Goal: Task Accomplishment & Management: Manage account settings

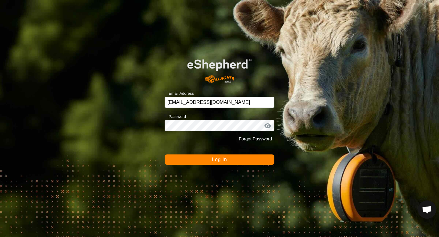
click at [242, 159] on button "Log In" at bounding box center [220, 160] width 110 height 10
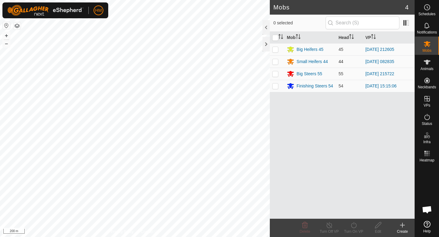
click at [276, 62] on p-checkbox at bounding box center [275, 61] width 6 height 5
checkbox input "true"
click at [356, 231] on div "Turn On VP" at bounding box center [354, 231] width 24 height 5
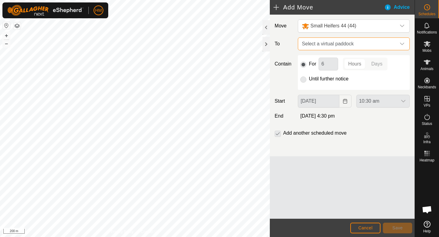
click at [344, 48] on span "Select a virtual paddock" at bounding box center [348, 44] width 97 height 12
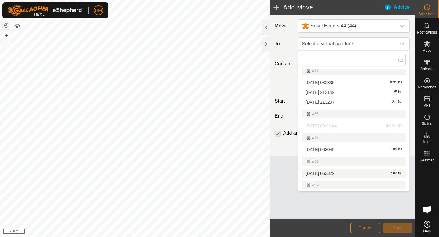
scroll to position [494, 0]
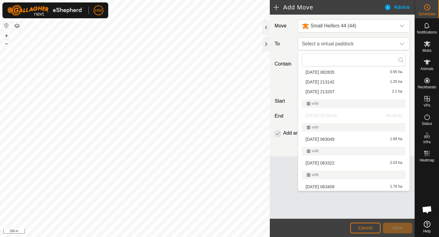
click at [353, 117] on p-selectitem "[DATE] 09:39:44 INVALID" at bounding box center [353, 115] width 111 height 9
click at [344, 117] on p-selectitem "[DATE] 09:39:44 INVALID" at bounding box center [353, 115] width 111 height 9
click at [370, 227] on span "Cancel" at bounding box center [366, 228] width 14 height 5
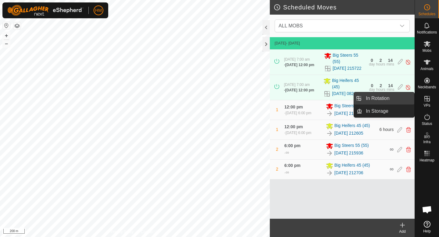
click at [404, 99] on link "In Rotation" at bounding box center [388, 98] width 52 height 12
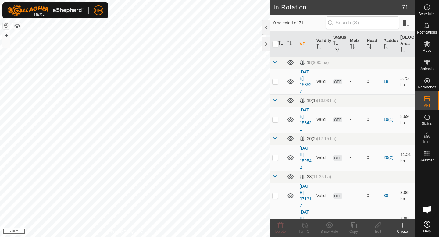
click at [404, 230] on div "Create" at bounding box center [403, 231] width 24 height 5
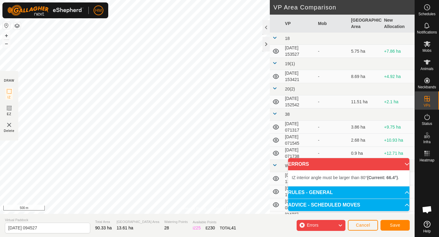
click at [157, 217] on div "Privacy Policy Contact Us + – ⇧ i 500 m DRAW IZ EZ Delete VP Area Comparison VP…" at bounding box center [207, 118] width 415 height 237
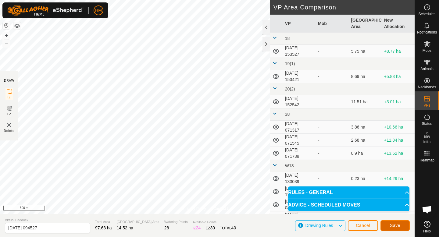
click at [390, 224] on span "Save" at bounding box center [395, 225] width 10 height 5
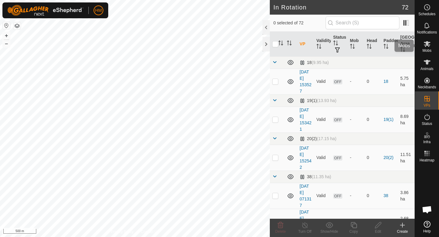
click at [426, 48] on es-mob-svg-icon at bounding box center [427, 44] width 11 height 10
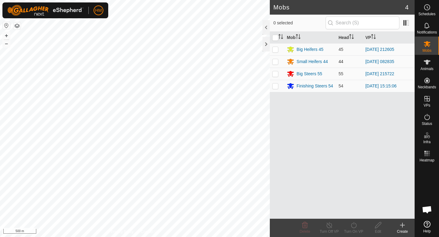
click at [273, 64] on td at bounding box center [277, 62] width 15 height 12
checkbox input "true"
click at [356, 225] on icon at bounding box center [353, 225] width 5 height 6
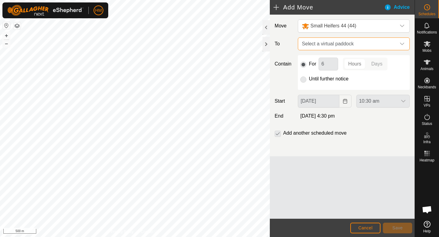
click at [358, 47] on span "Select a virtual paddock" at bounding box center [348, 44] width 97 height 12
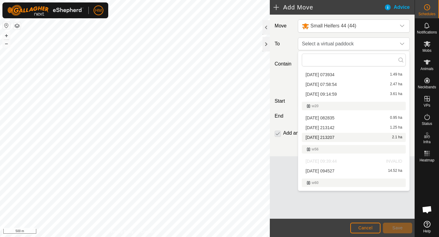
scroll to position [488, 0]
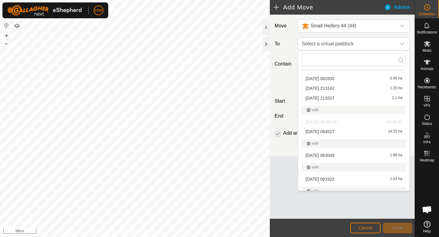
click at [326, 132] on li "[DATE] 094527 14.52 ha" at bounding box center [354, 131] width 104 height 9
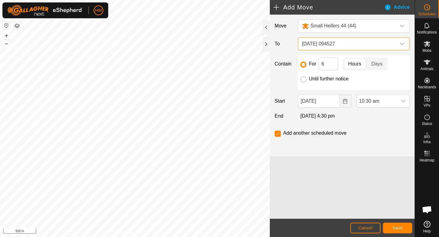
click at [304, 80] on input "Until further notice" at bounding box center [304, 80] width 6 height 6
radio input "true"
checkbox input "false"
click at [403, 99] on icon "dropdown trigger" at bounding box center [403, 101] width 5 height 5
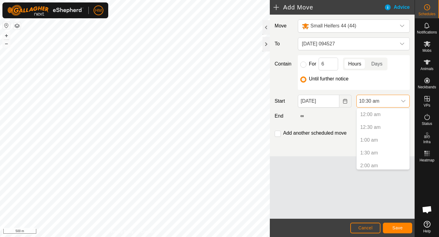
scroll to position [220, 0]
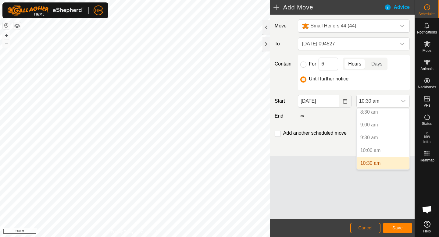
click at [377, 162] on li "10:30 am" at bounding box center [383, 163] width 53 height 12
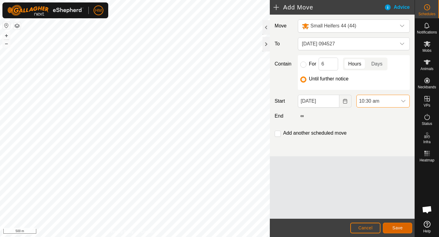
click at [400, 226] on span "Save" at bounding box center [398, 228] width 10 height 5
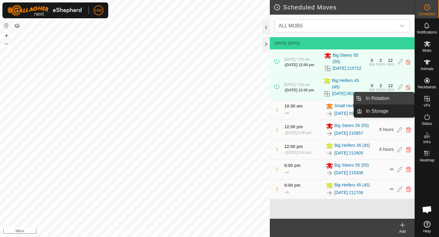
click at [400, 97] on link "In Rotation" at bounding box center [388, 98] width 52 height 12
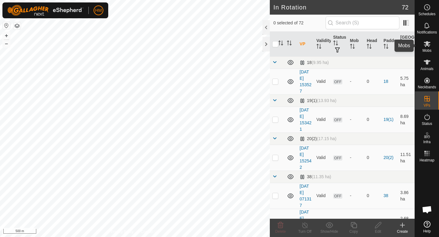
click at [427, 49] on span "Mobs" at bounding box center [427, 51] width 9 height 4
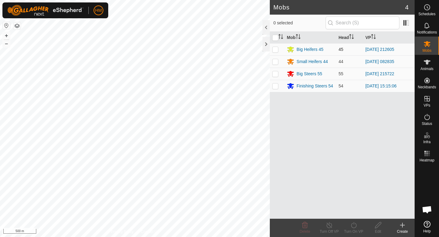
click at [277, 49] on p-checkbox at bounding box center [275, 49] width 6 height 5
checkbox input "true"
click at [355, 227] on icon at bounding box center [354, 225] width 8 height 7
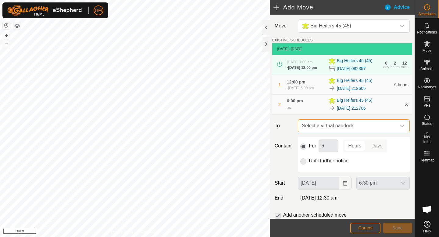
click at [373, 123] on span "Select a virtual paddock" at bounding box center [348, 126] width 97 height 12
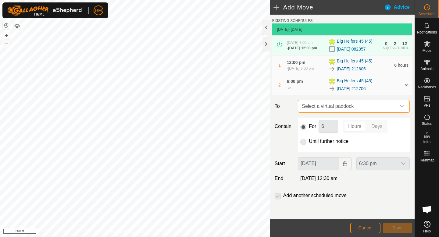
click at [348, 108] on span "Select a virtual paddock" at bounding box center [348, 106] width 97 height 12
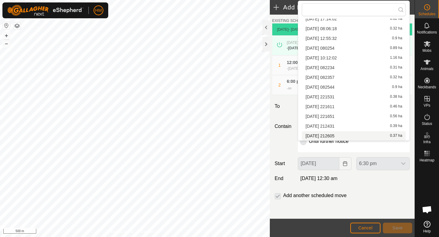
scroll to position [67, 0]
click at [369, 226] on span "Cancel" at bounding box center [366, 228] width 14 height 5
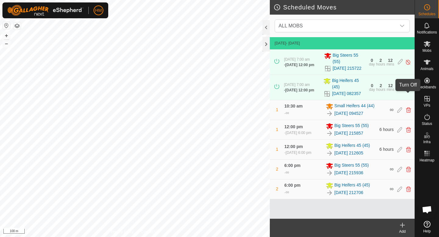
click at [408, 91] on img at bounding box center [409, 87] width 6 height 6
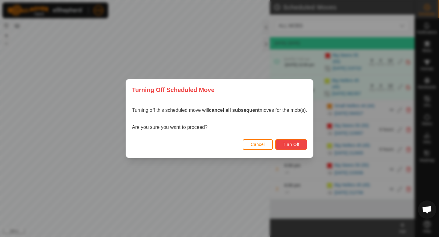
click at [292, 146] on span "Turn Off" at bounding box center [291, 144] width 17 height 5
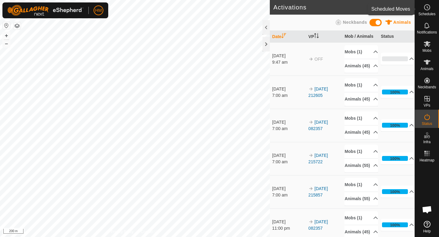
click at [425, 13] on span "Schedules" at bounding box center [427, 14] width 17 height 4
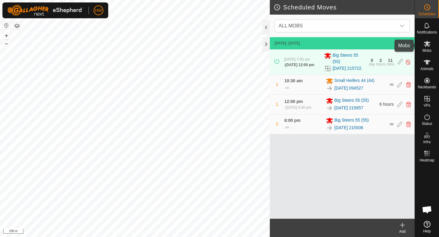
click at [428, 46] on icon at bounding box center [427, 43] width 7 height 7
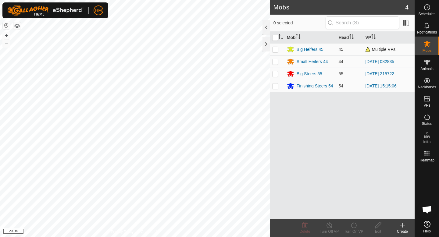
click at [275, 51] on p-checkbox at bounding box center [275, 49] width 6 height 5
checkbox input "true"
click at [352, 224] on icon at bounding box center [354, 225] width 8 height 7
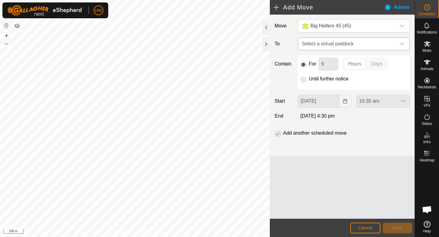
click at [377, 45] on span "Select a virtual paddock" at bounding box center [348, 44] width 97 height 12
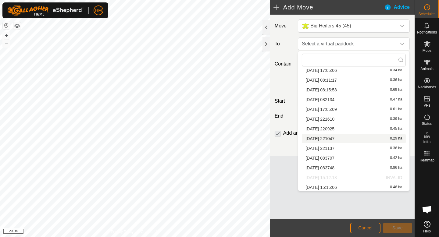
scroll to position [155, 0]
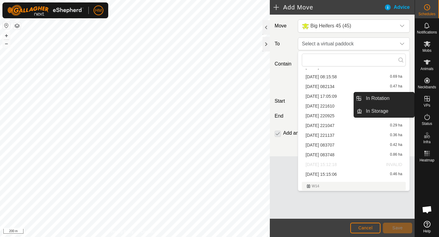
click at [428, 104] on span "VPs" at bounding box center [427, 106] width 7 height 4
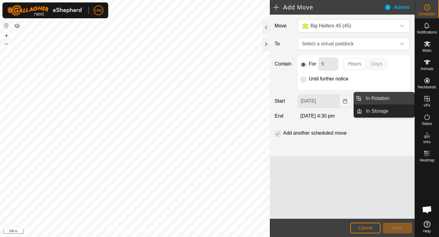
click at [399, 102] on link "In Rotation" at bounding box center [388, 98] width 52 height 12
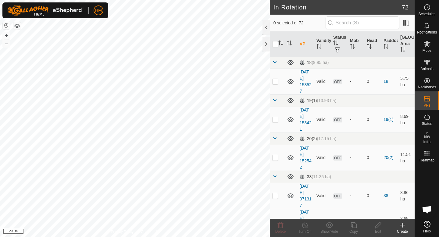
click at [403, 225] on icon at bounding box center [403, 225] width 0 height 4
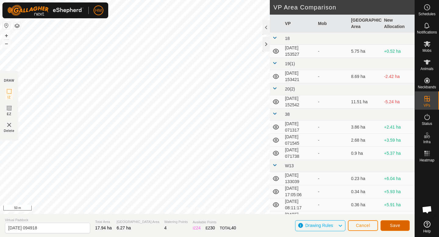
click at [405, 228] on button "Save" at bounding box center [395, 226] width 29 height 11
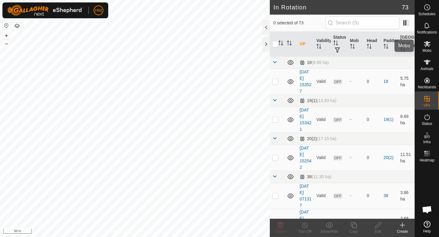
click at [428, 51] on span "Mobs" at bounding box center [427, 51] width 9 height 4
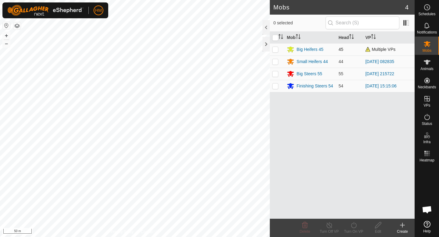
click at [276, 50] on p-checkbox at bounding box center [275, 49] width 6 height 5
checkbox input "true"
click at [354, 224] on icon at bounding box center [354, 225] width 8 height 7
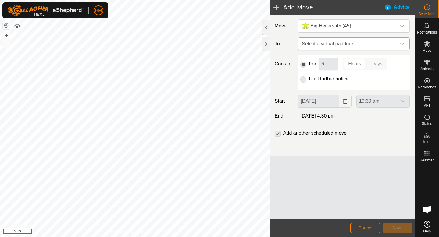
click at [354, 44] on span "Select a virtual paddock" at bounding box center [348, 44] width 97 height 12
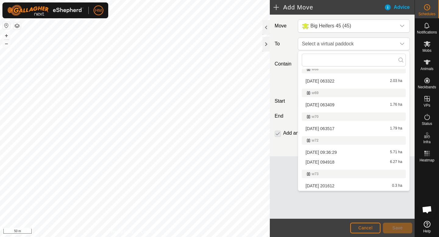
scroll to position [585, 0]
click at [325, 164] on li "[DATE] 094918 6.27 ha" at bounding box center [354, 163] width 104 height 9
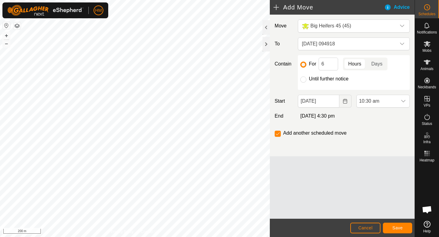
click at [307, 79] on div "Until further notice" at bounding box center [354, 78] width 107 height 7
click at [302, 80] on input "Until further notice" at bounding box center [304, 80] width 6 height 6
radio input "true"
checkbox input "false"
click at [388, 229] on button "Save" at bounding box center [397, 228] width 29 height 11
